Goal: Task Accomplishment & Management: Complete application form

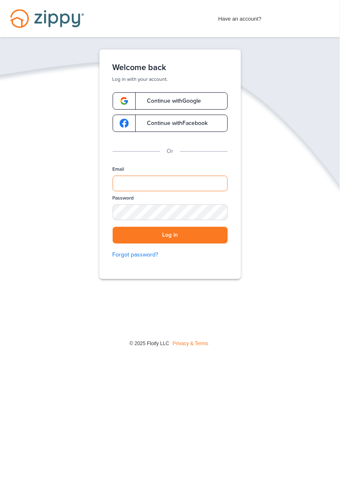
click at [202, 185] on input "Email" at bounding box center [170, 184] width 115 height 16
type input "**********"
click at [113, 227] on button "Log in" at bounding box center [170, 235] width 115 height 17
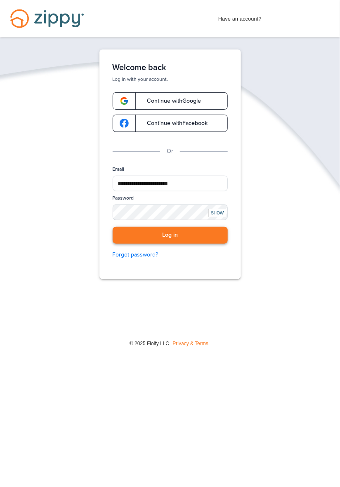
click at [209, 237] on button "Log in" at bounding box center [170, 235] width 115 height 17
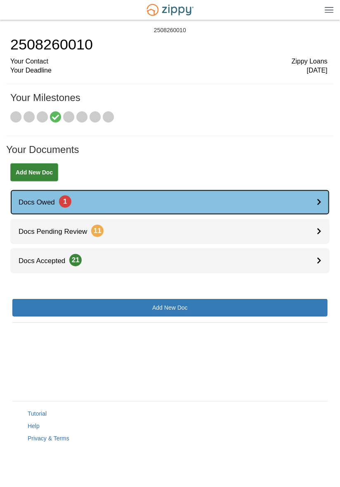
click at [312, 204] on link "Docs Owed 1" at bounding box center [169, 202] width 319 height 25
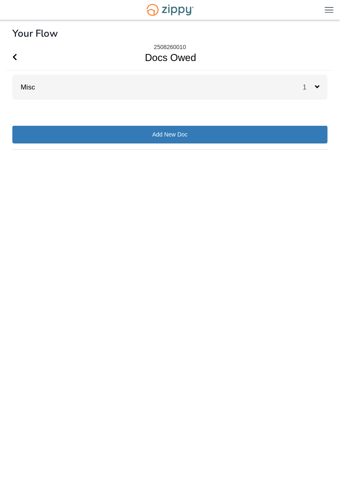
click at [305, 90] on span "1" at bounding box center [309, 87] width 12 height 7
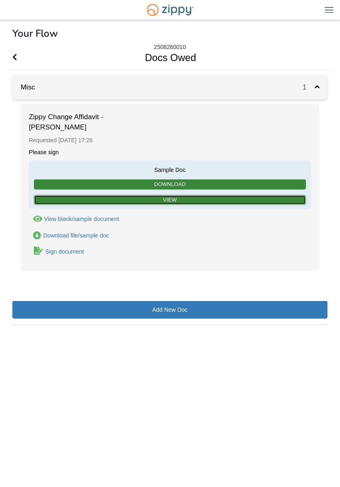
click at [263, 200] on link "View" at bounding box center [170, 200] width 272 height 10
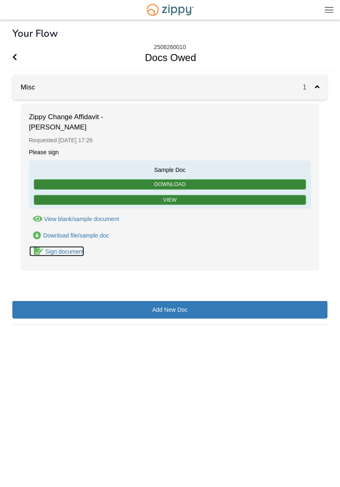
click at [75, 251] on div "Sign document" at bounding box center [64, 251] width 38 height 7
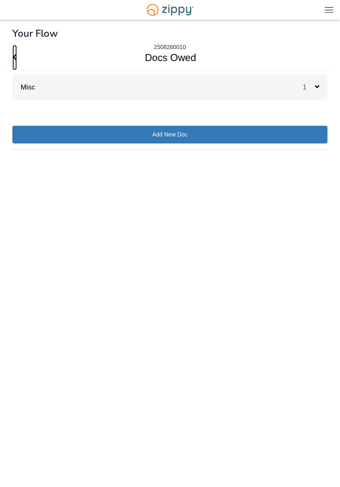
click at [12, 52] on span "Go Back" at bounding box center [14, 57] width 5 height 25
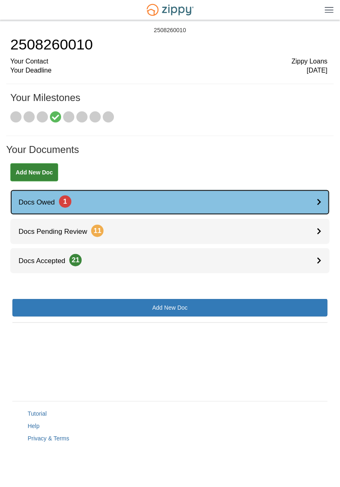
click at [314, 203] on link "Docs Owed 1" at bounding box center [169, 202] width 319 height 25
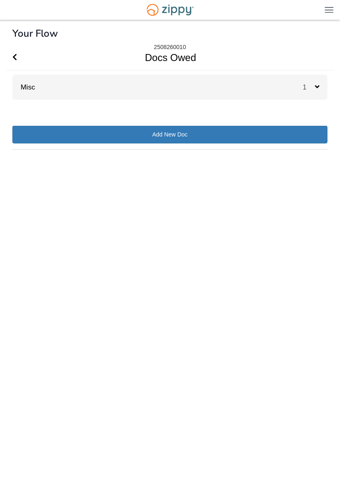
click at [313, 86] on span "1" at bounding box center [309, 87] width 12 height 7
click at [312, 82] on div "1" at bounding box center [315, 87] width 25 height 25
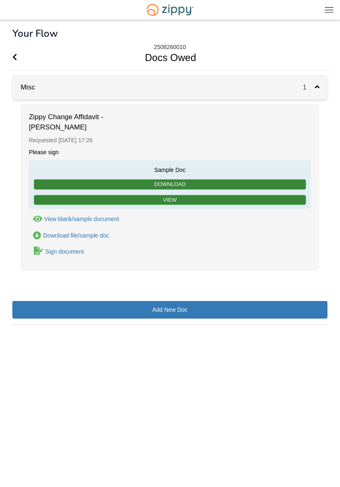
click at [73, 253] on div "Sign document" at bounding box center [64, 251] width 38 height 7
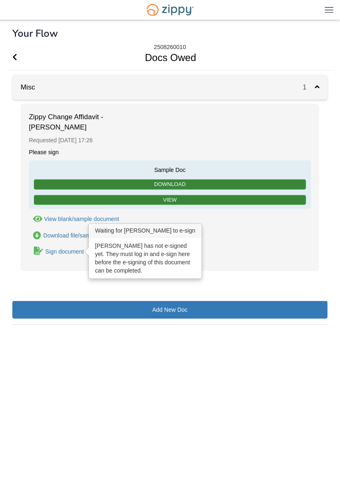
click at [214, 372] on div "× × × Pending Add Document Notice document will be included in the email sent t…" at bounding box center [169, 242] width 315 height 441
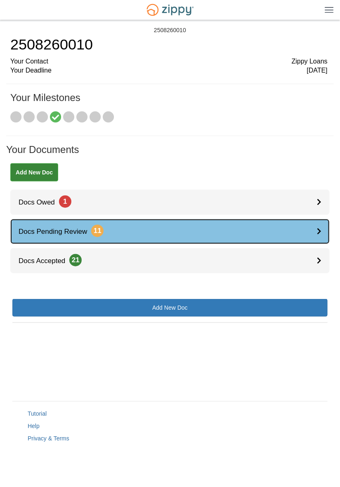
click at [303, 230] on link "Docs Pending Review 11" at bounding box center [169, 231] width 319 height 25
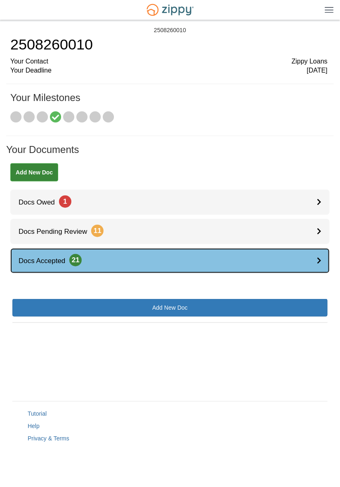
click at [308, 257] on link "Docs Accepted 21" at bounding box center [169, 260] width 319 height 25
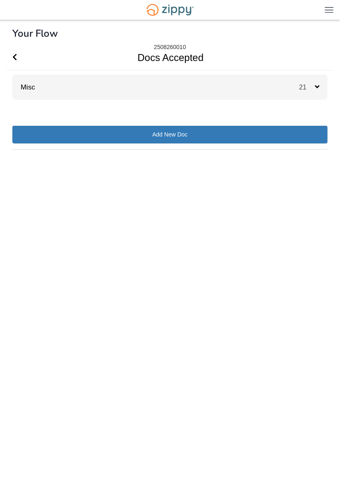
click at [301, 96] on div "21" at bounding box center [313, 87] width 28 height 25
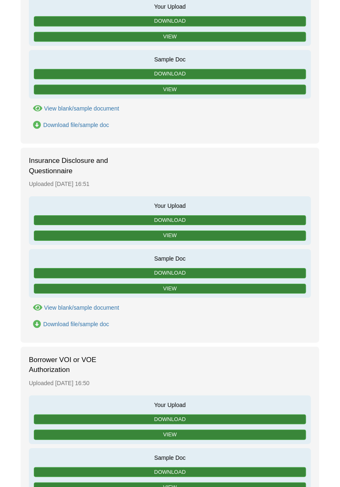
scroll to position [470, 0]
